Goal: Information Seeking & Learning: Learn about a topic

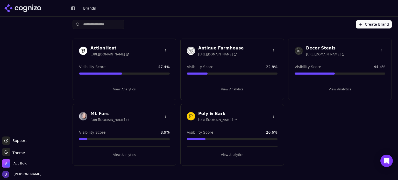
click at [322, 46] on h3 "Decor Steals" at bounding box center [325, 48] width 39 height 6
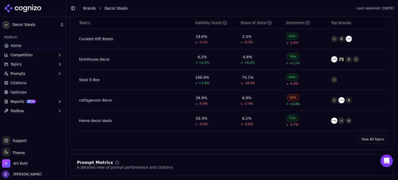
scroll to position [242, 0]
click at [364, 138] on link "View All Topics" at bounding box center [372, 139] width 29 height 8
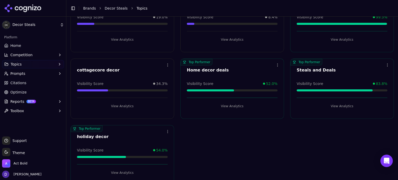
scroll to position [67, 0]
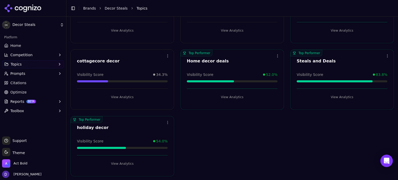
click at [117, 166] on button "View Analytics" at bounding box center [122, 163] width 91 height 8
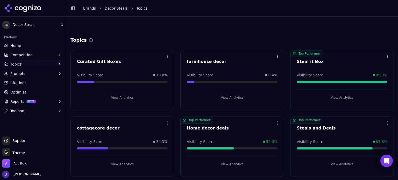
scroll to position [67, 0]
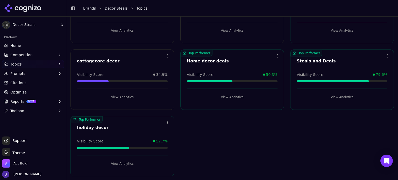
click at [224, 101] on div "Top Performer Open menu Home decor deals Visibility Score 50.3% View Analytics" at bounding box center [232, 79] width 104 height 60
click at [225, 98] on button "View Analytics" at bounding box center [232, 97] width 91 height 8
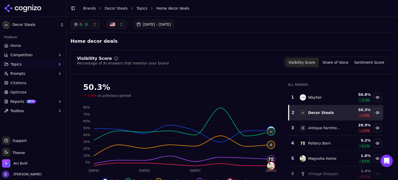
click at [85, 9] on link "Brands" at bounding box center [89, 8] width 13 height 4
